Goal: Task Accomplishment & Management: Complete application form

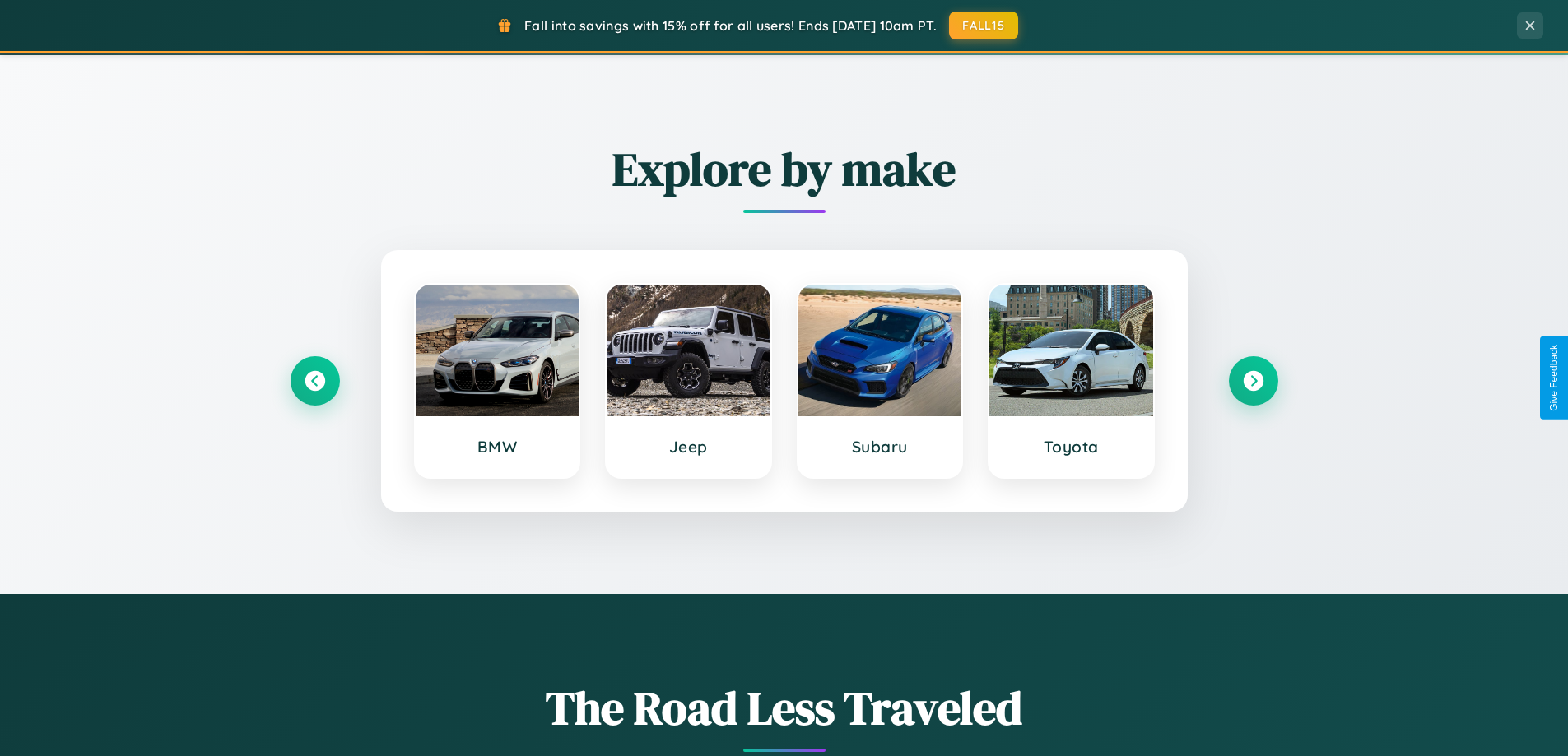
scroll to position [709, 0]
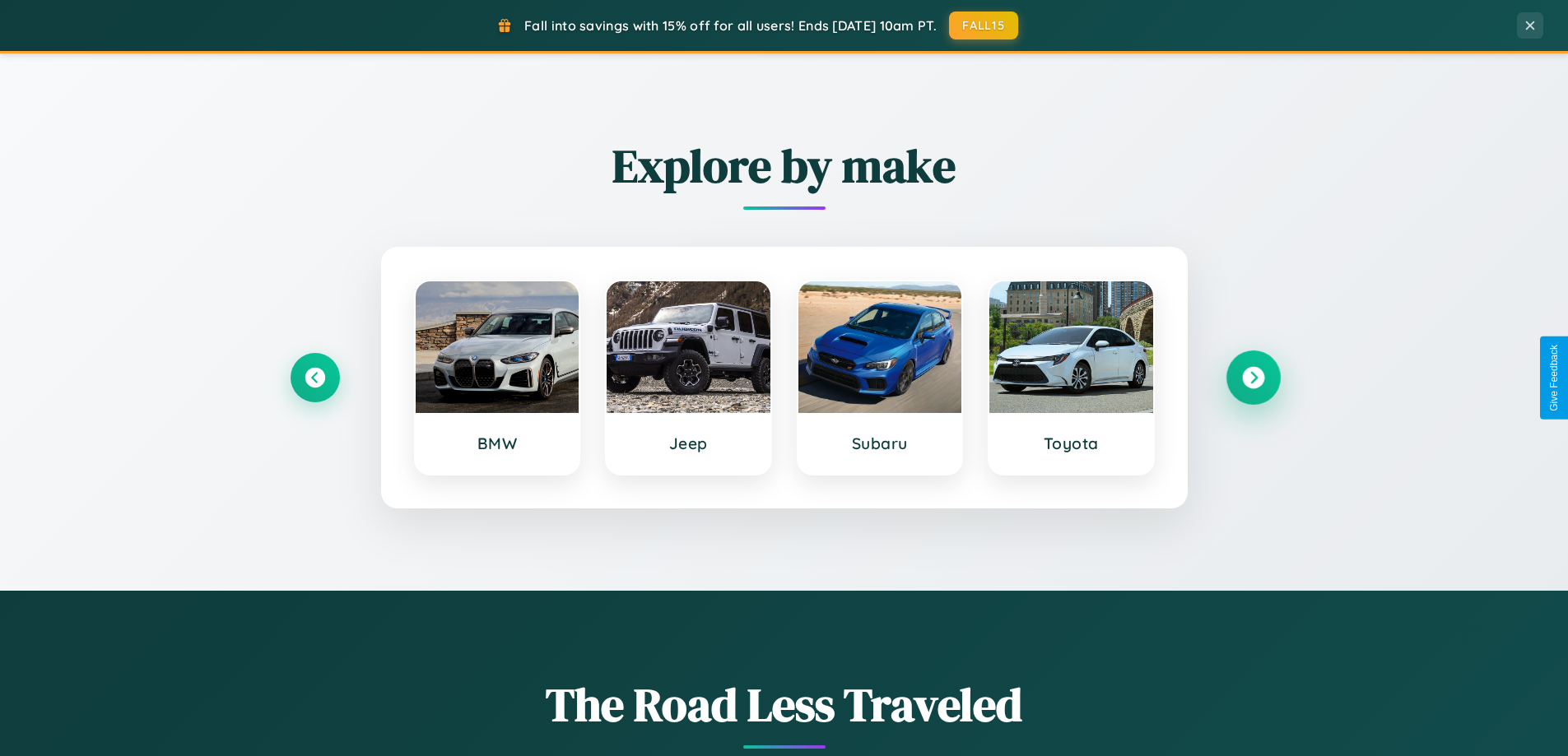
click at [1253, 378] on icon at bounding box center [1253, 378] width 22 height 22
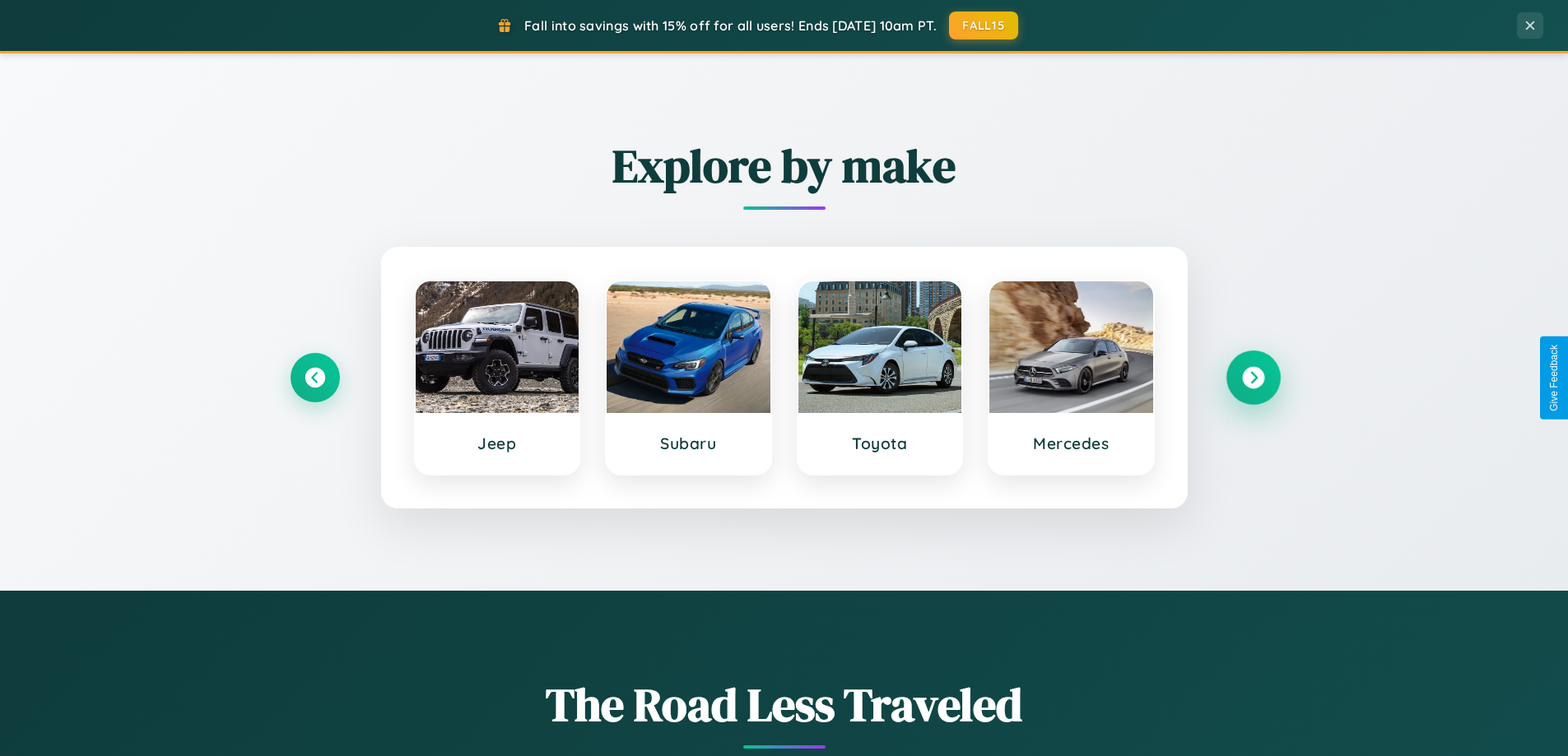
click at [1253, 378] on icon at bounding box center [1253, 378] width 22 height 22
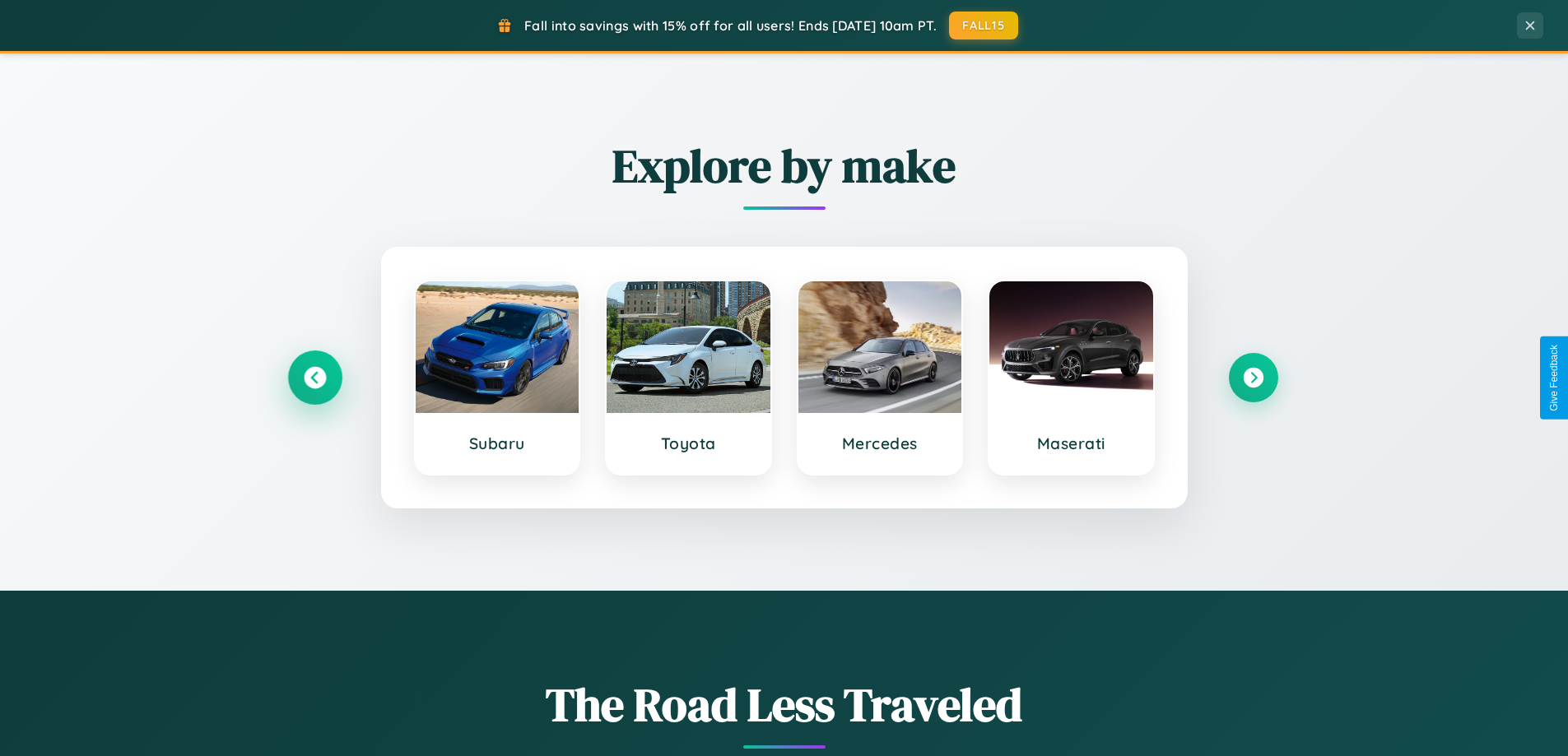
click at [314, 378] on icon at bounding box center [315, 378] width 22 height 22
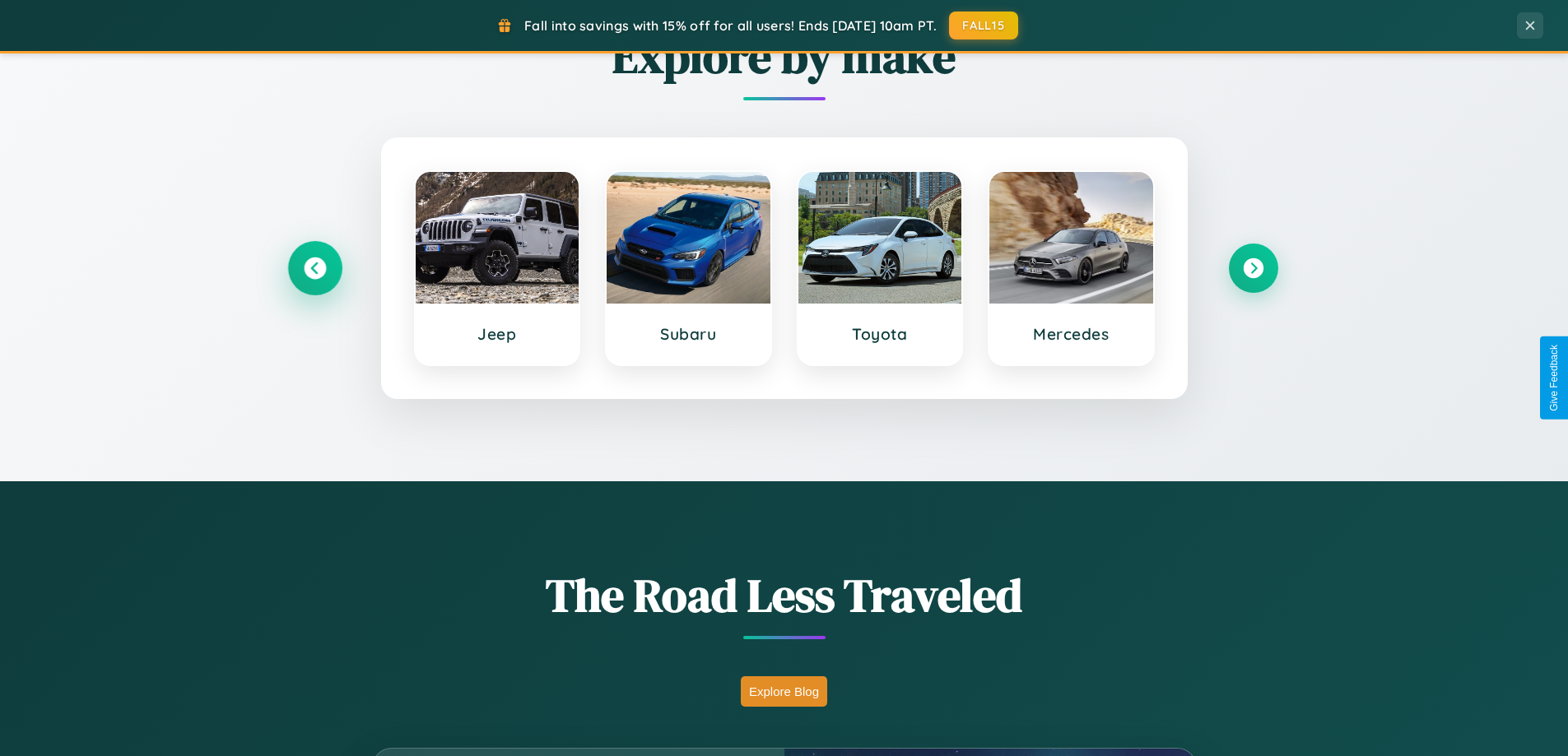
scroll to position [1132, 0]
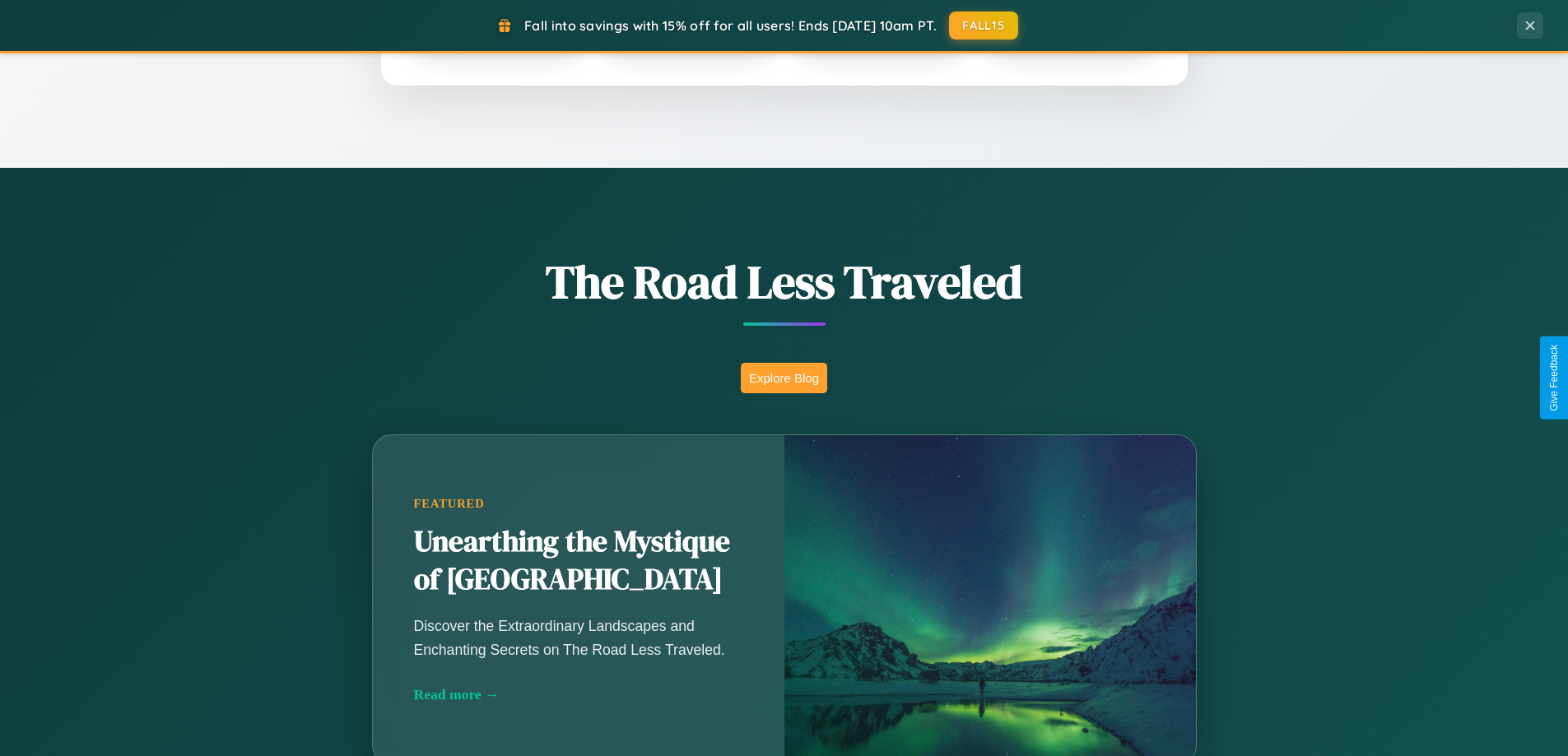
click at [784, 378] on button "Explore Blog" at bounding box center [784, 378] width 87 height 31
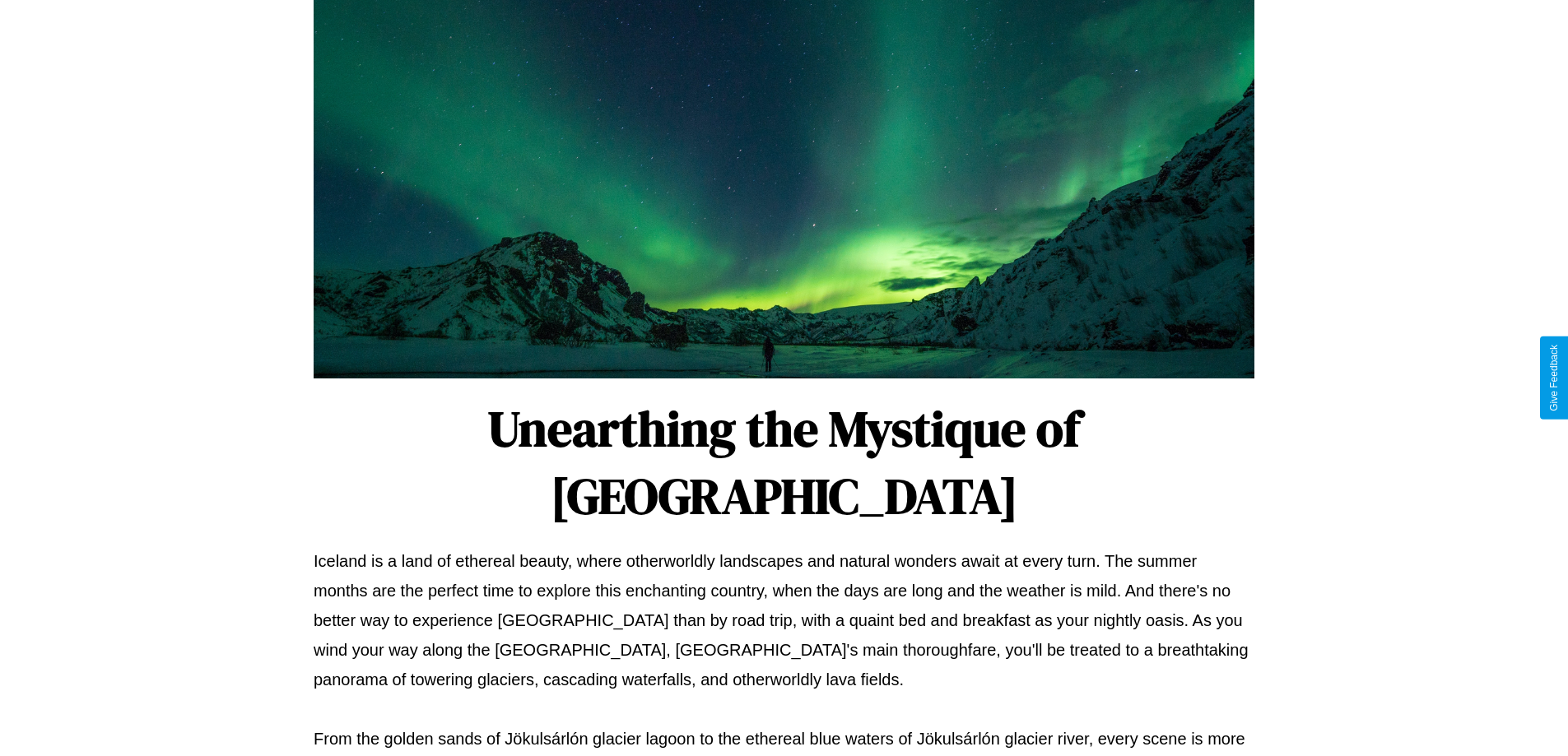
scroll to position [532, 0]
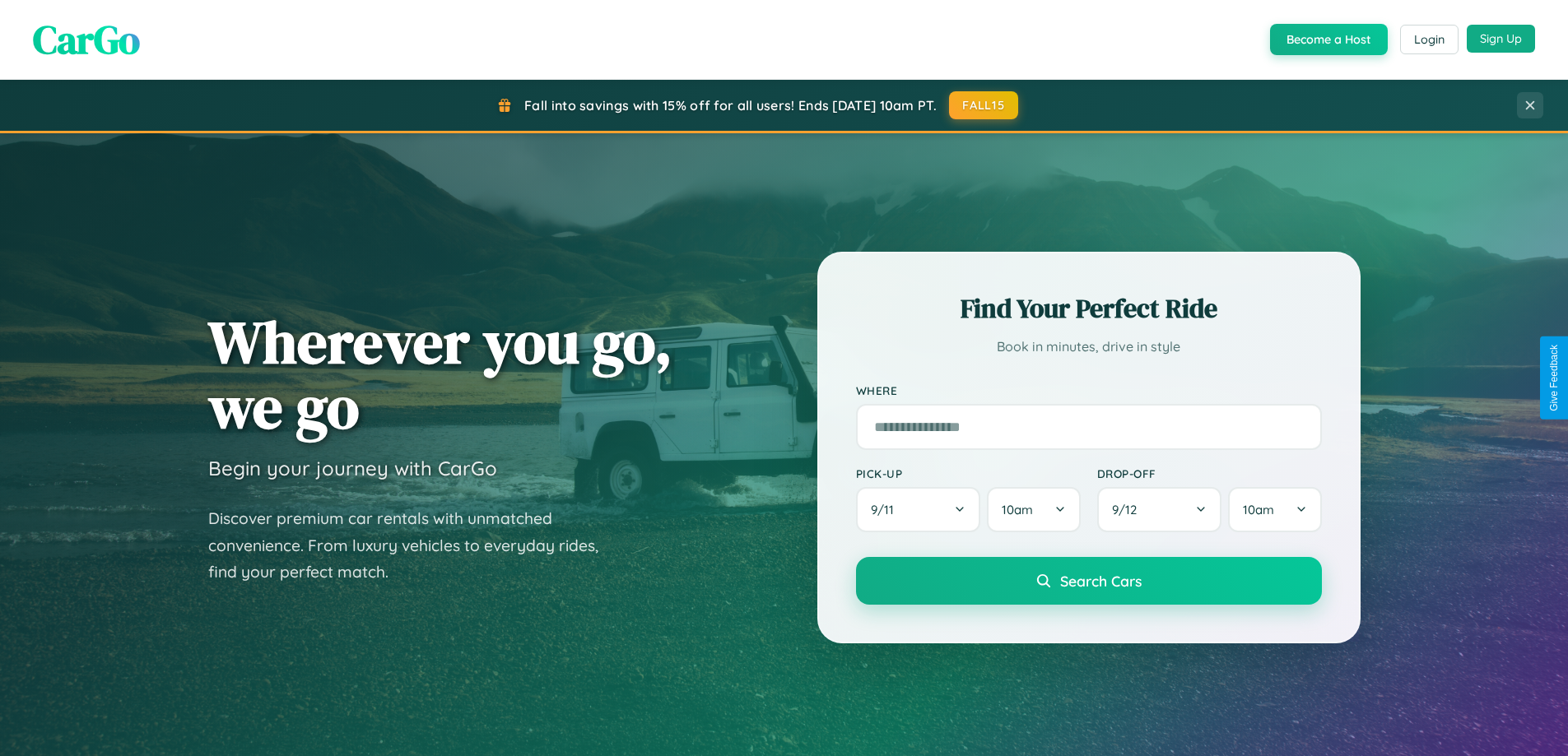
click at [1501, 39] on button "Sign Up" at bounding box center [1501, 38] width 68 height 28
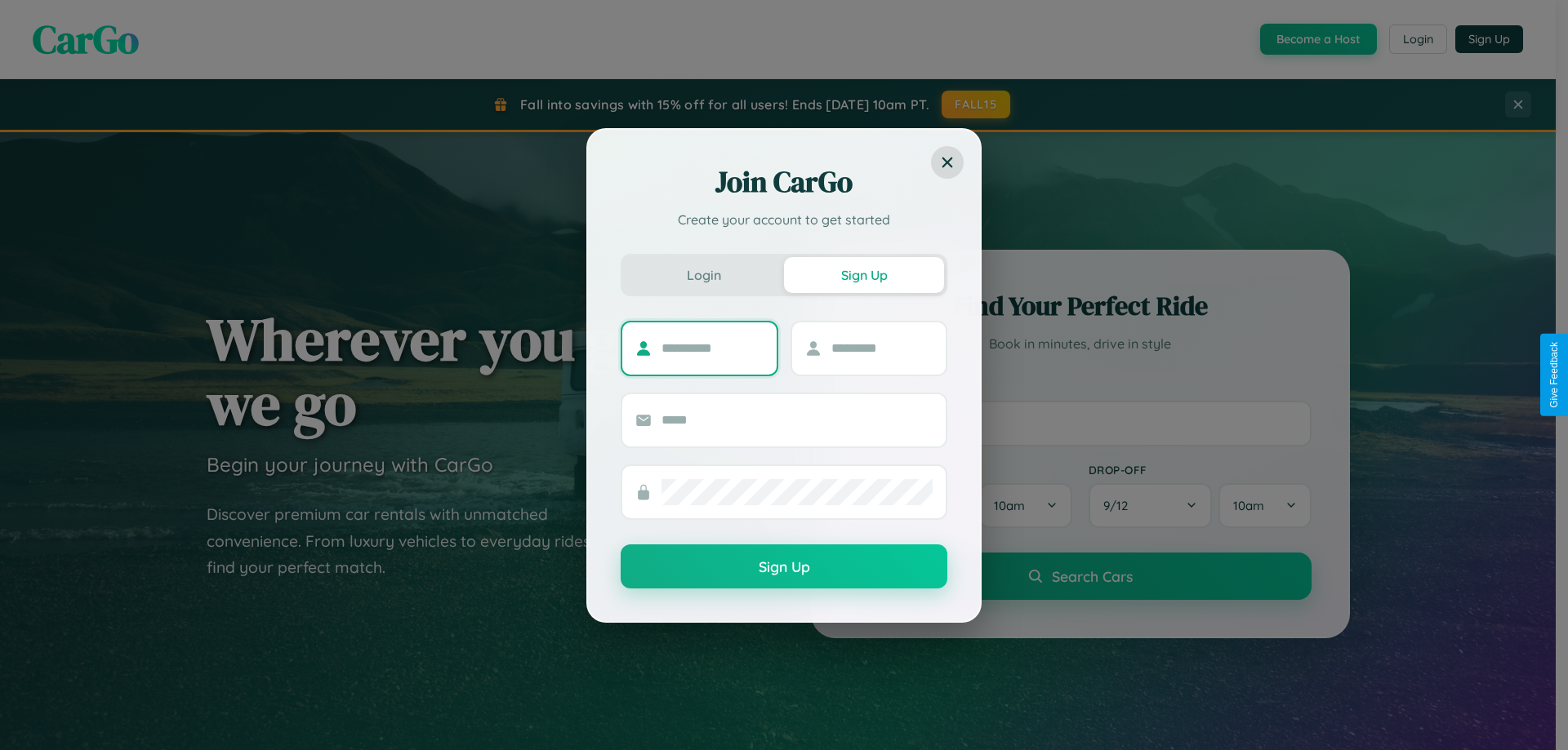
click at [712, 348] on input "text" at bounding box center [712, 348] width 102 height 26
type input "****"
click at [881, 348] on input "text" at bounding box center [882, 348] width 102 height 26
type input "*****"
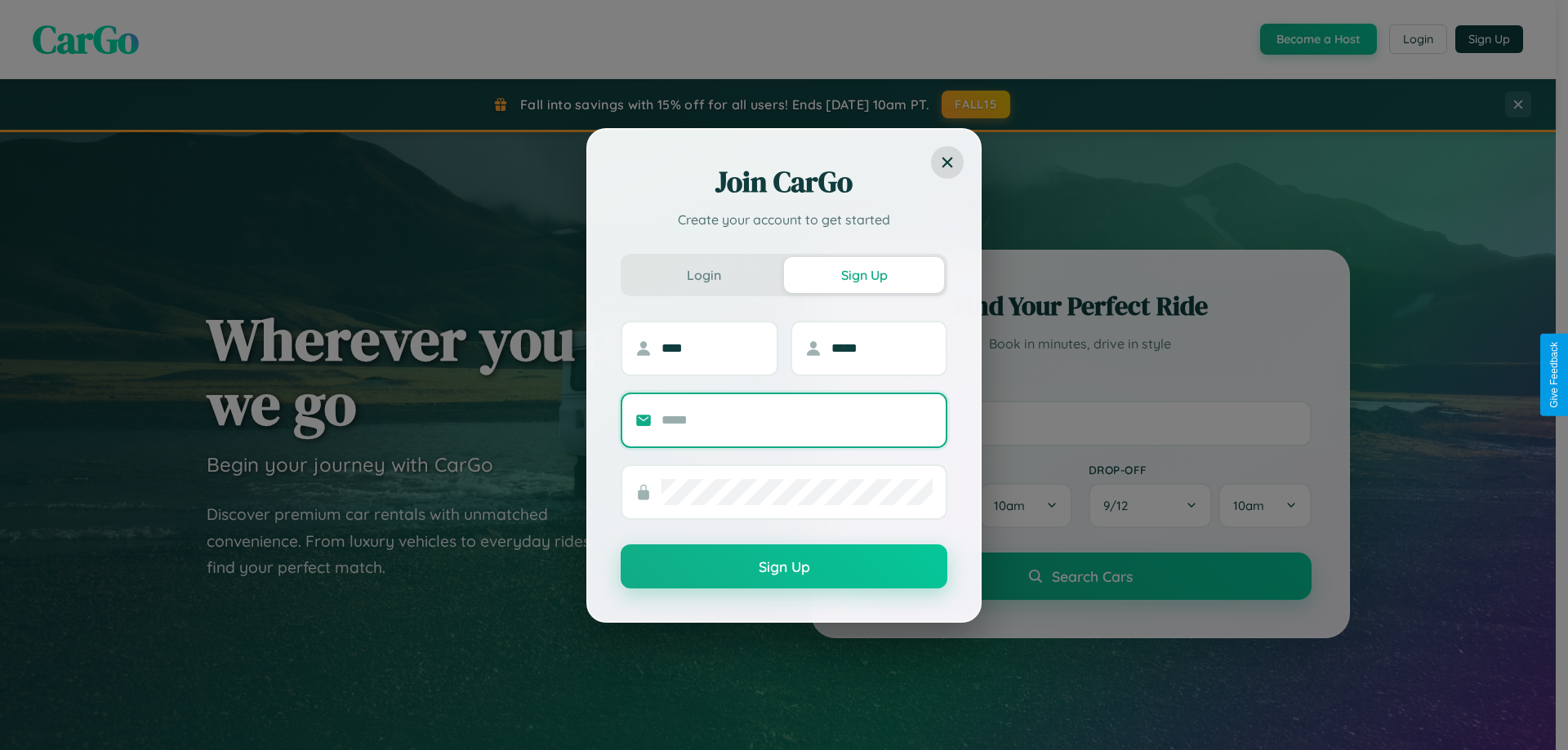
click at [797, 419] on input "text" at bounding box center [797, 420] width 271 height 26
type input "**********"
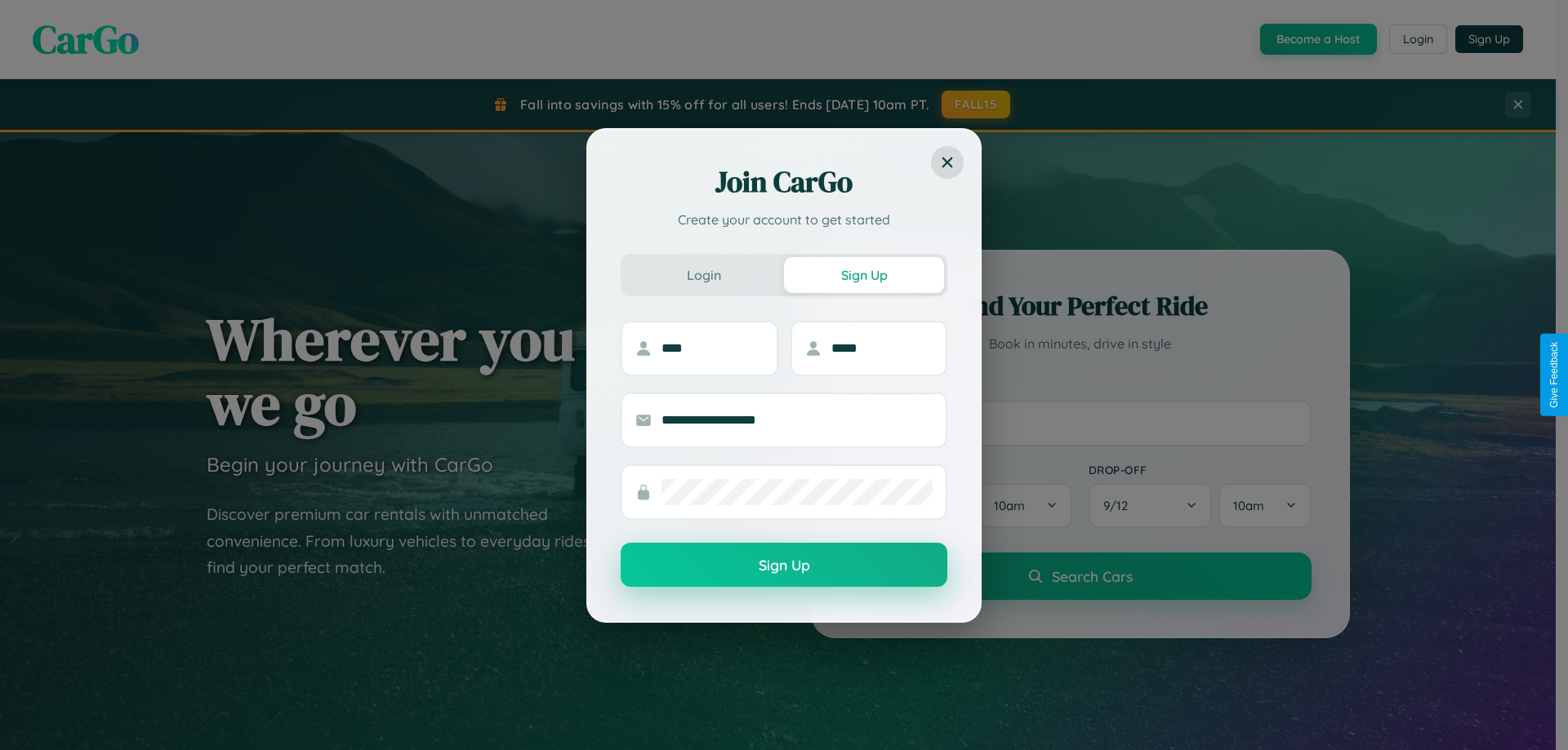
click at [784, 566] on button "Sign Up" at bounding box center [784, 565] width 327 height 44
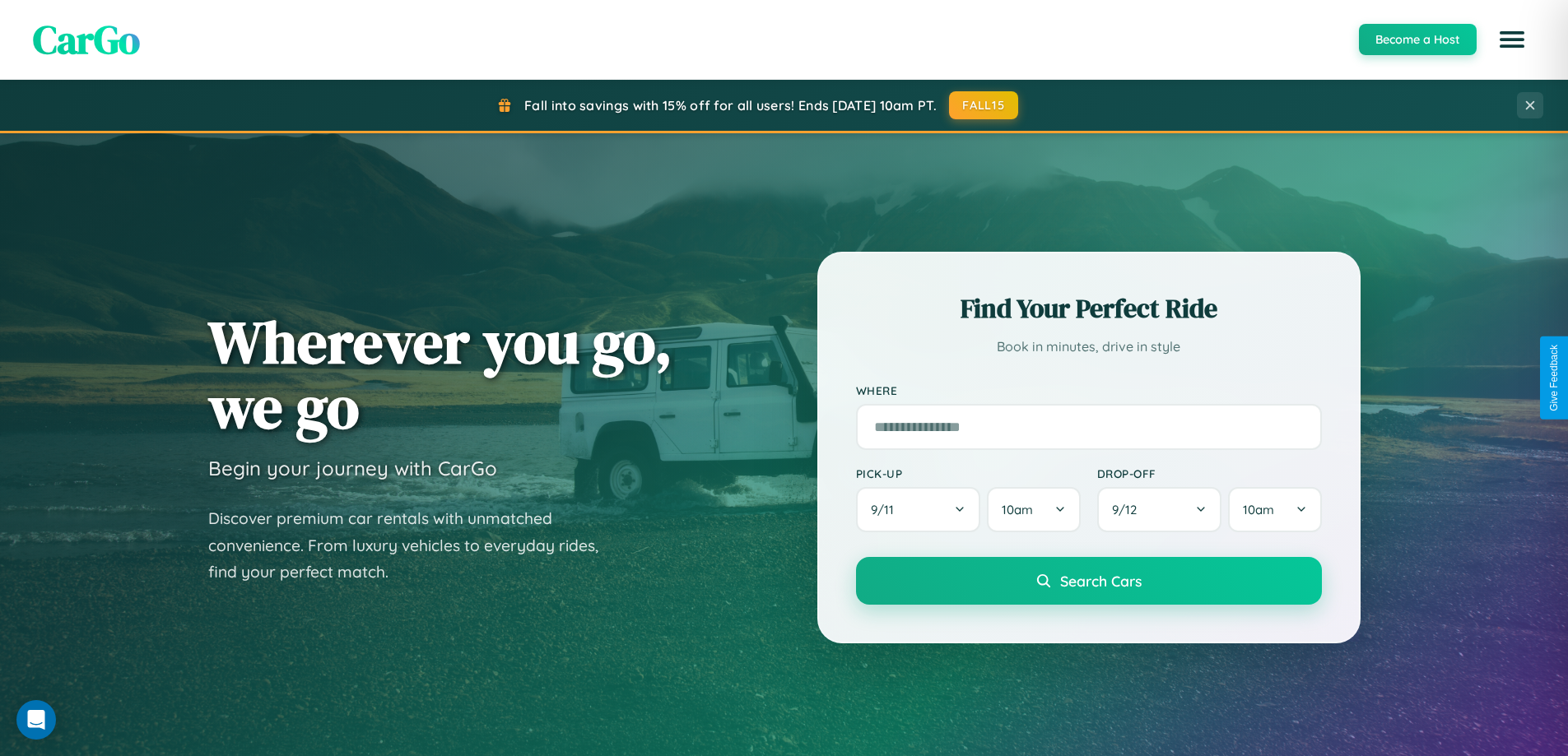
scroll to position [2644, 0]
